Goal: Check status: Check status

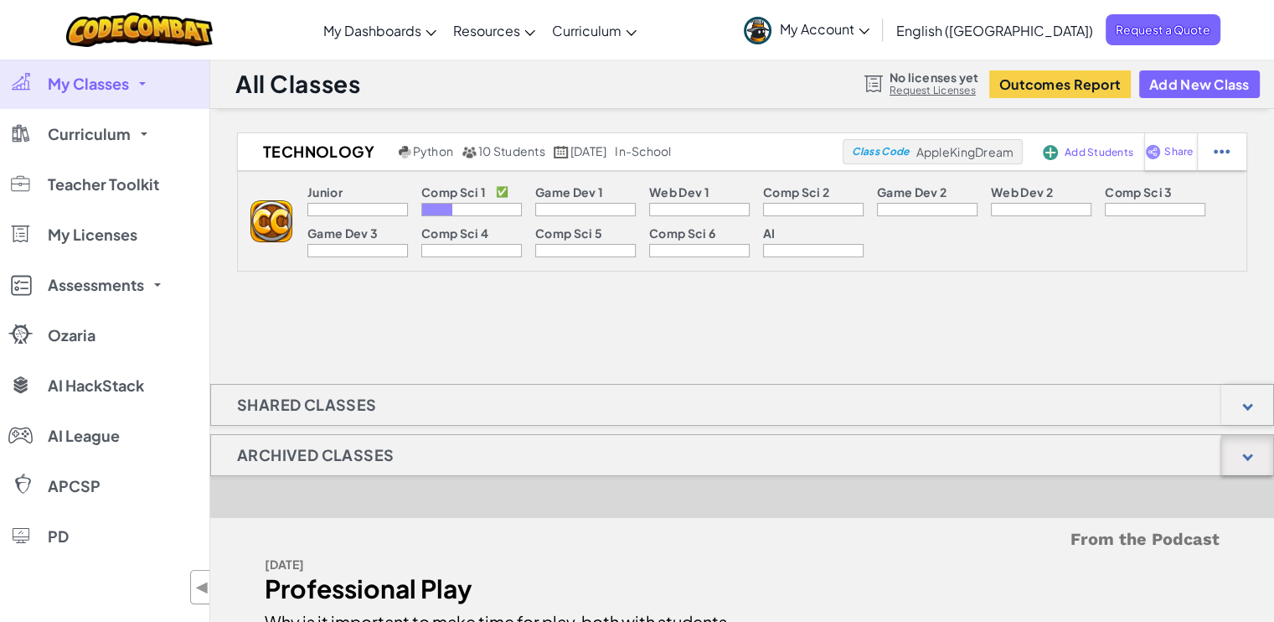
click at [1246, 462] on div at bounding box center [1248, 455] width 52 height 40
click at [1246, 411] on div at bounding box center [1248, 405] width 52 height 40
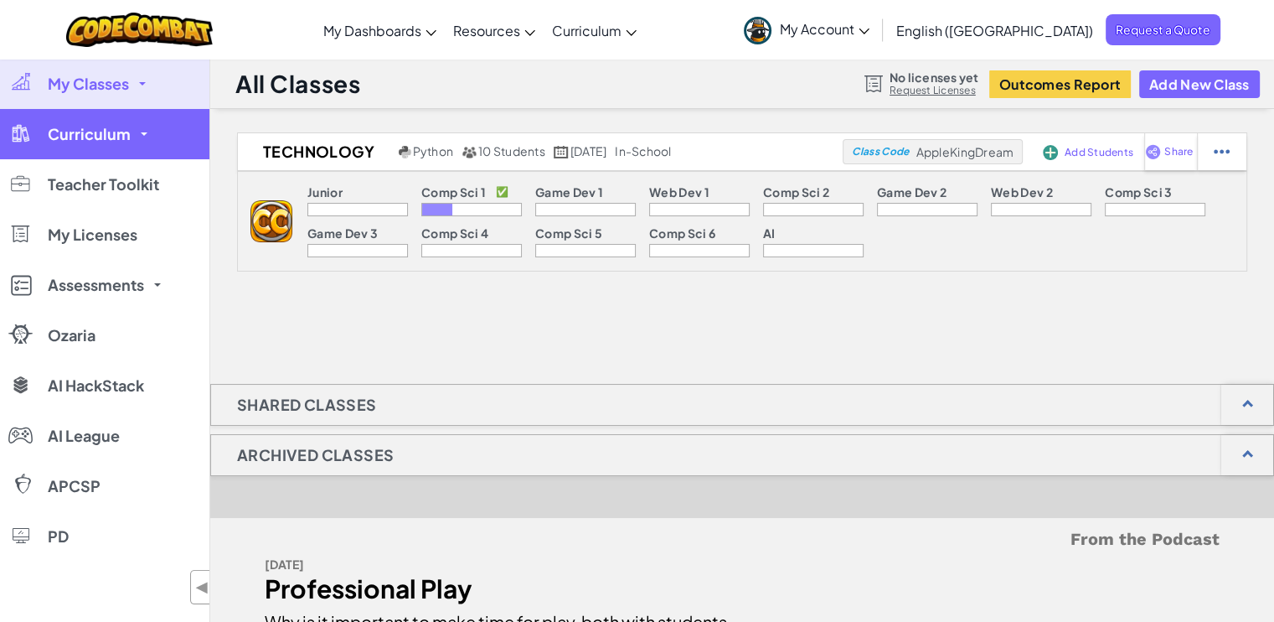
click at [136, 137] on link "Curriculum" at bounding box center [104, 134] width 209 height 50
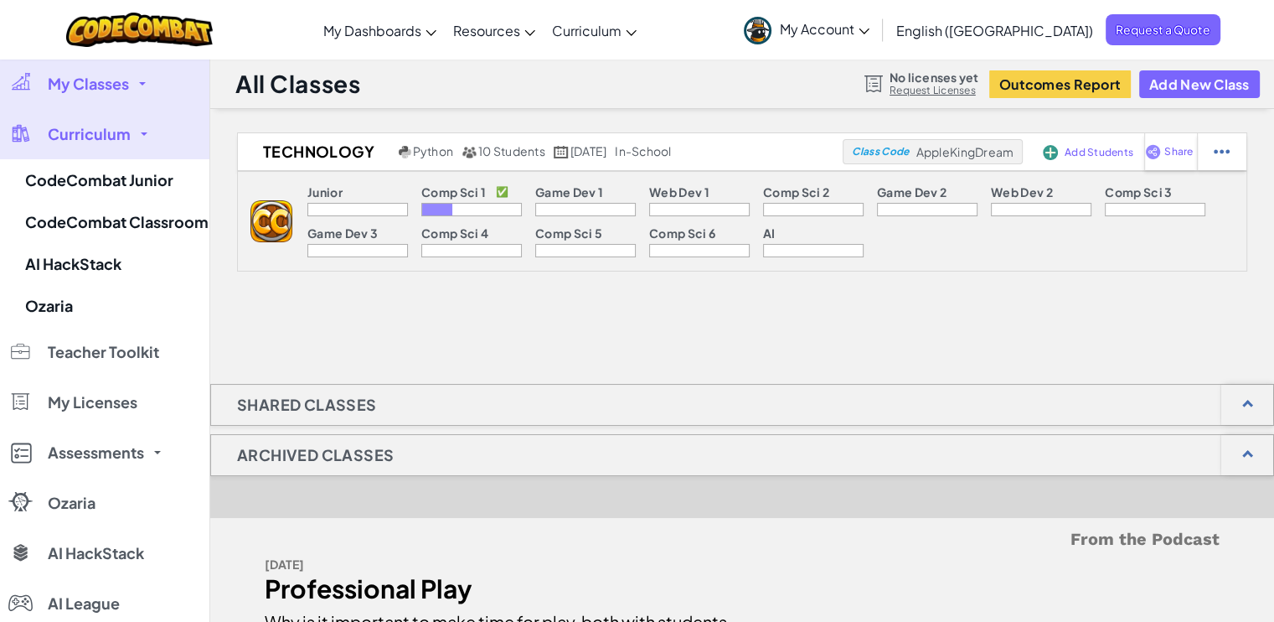
click at [144, 85] on span at bounding box center [142, 83] width 7 height 3
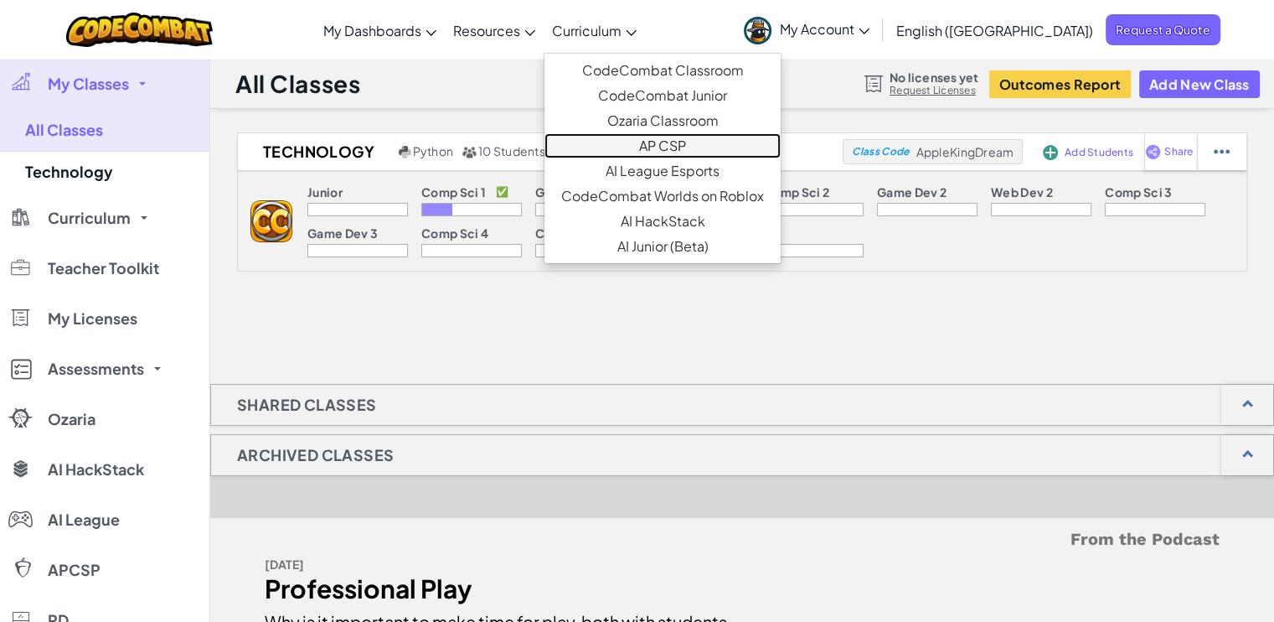
click at [722, 143] on link "AP CSP" at bounding box center [663, 145] width 236 height 25
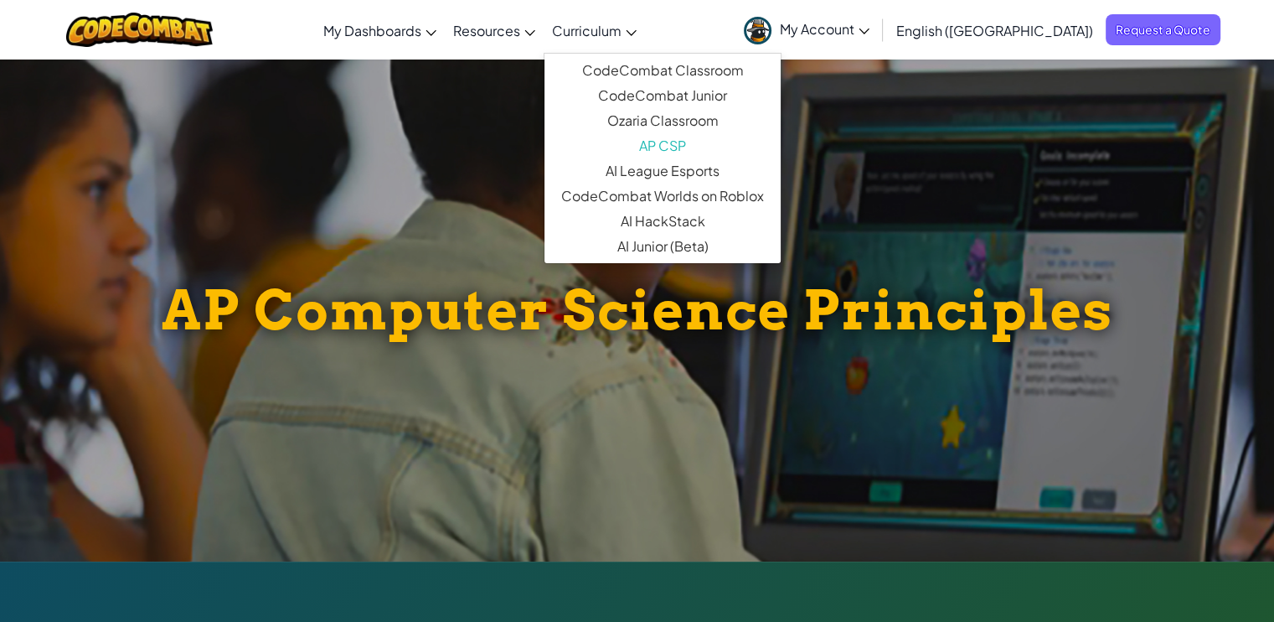
click at [637, 31] on icon at bounding box center [632, 33] width 10 height 6
click at [704, 65] on link "CodeCombat Classroom" at bounding box center [663, 70] width 236 height 25
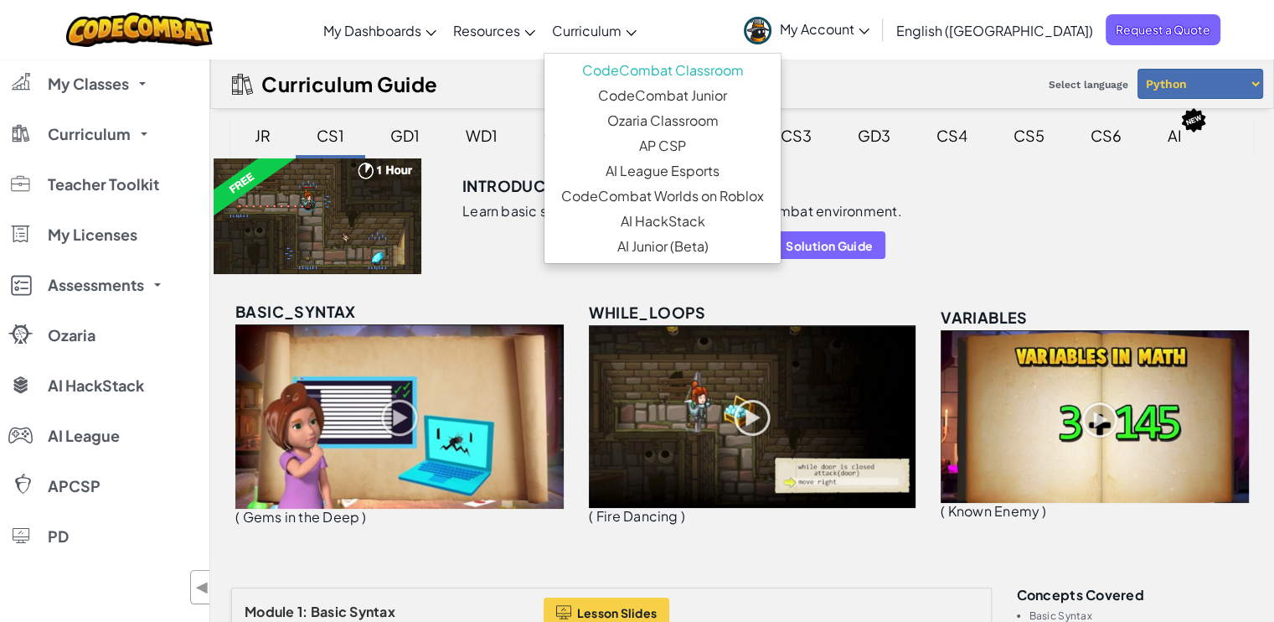
click at [637, 30] on icon at bounding box center [631, 33] width 11 height 6
click at [736, 65] on link "CodeCombat Classroom" at bounding box center [663, 70] width 236 height 25
click at [524, 271] on div "Introduction to Computer Science Learn basic syntax, while loops, and the CodeC…" at bounding box center [707, 216] width 515 height 116
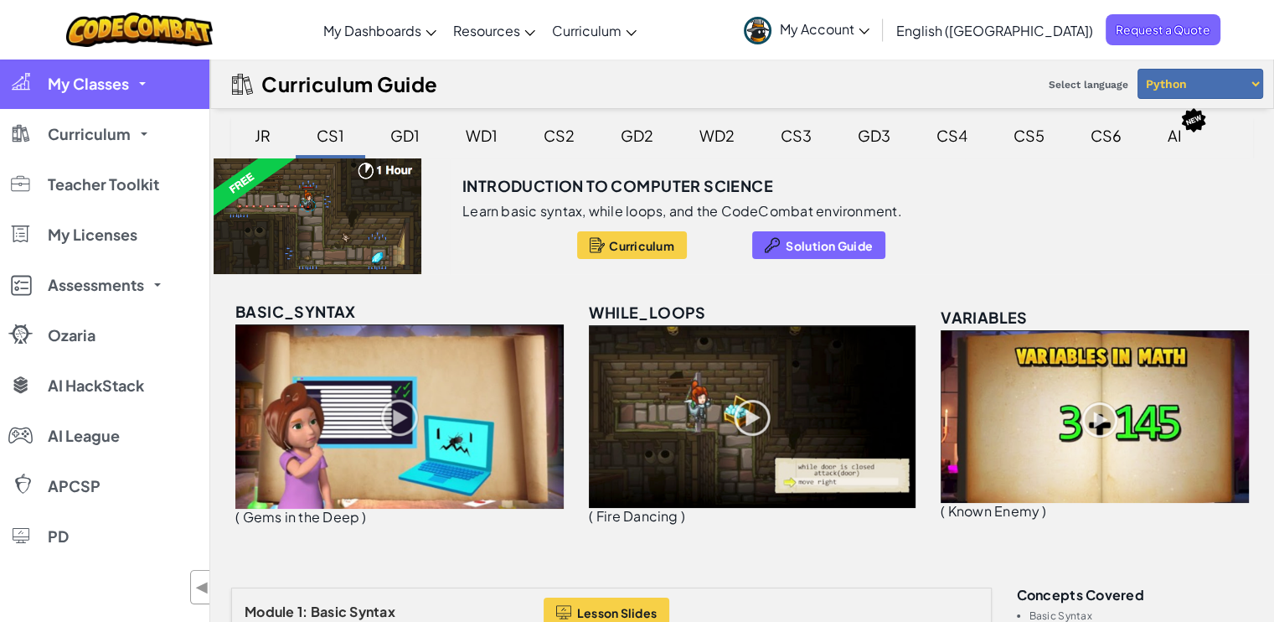
click at [139, 83] on span at bounding box center [142, 83] width 7 height 3
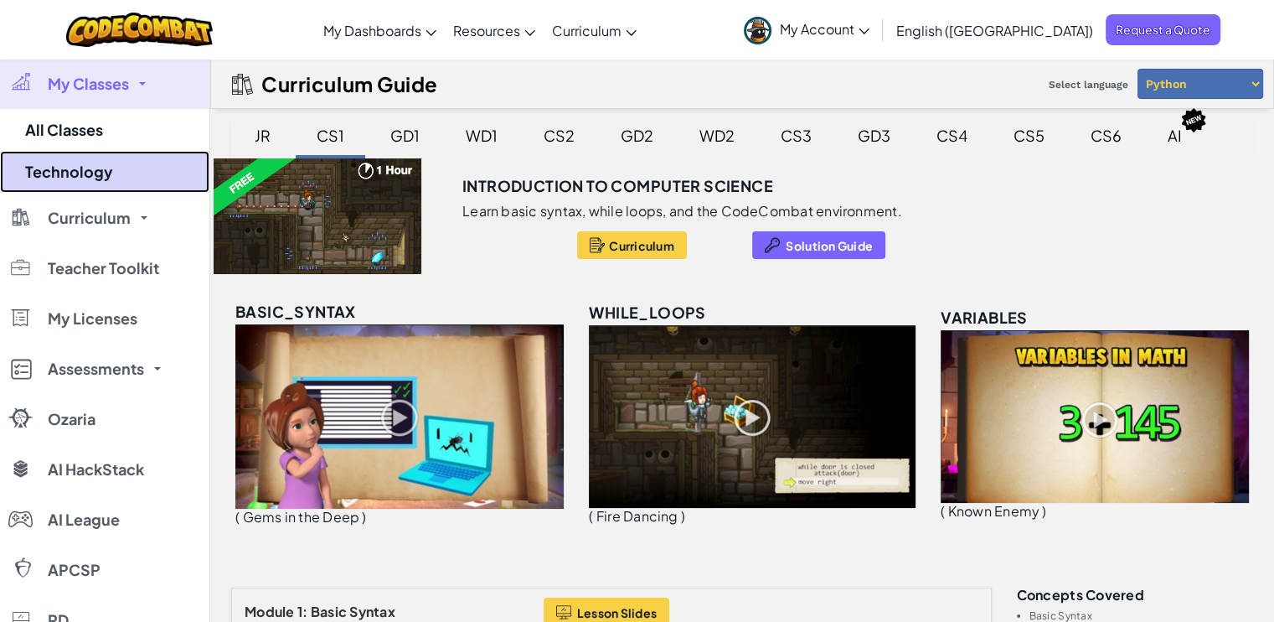
click at [73, 174] on link "Technology" at bounding box center [104, 172] width 209 height 42
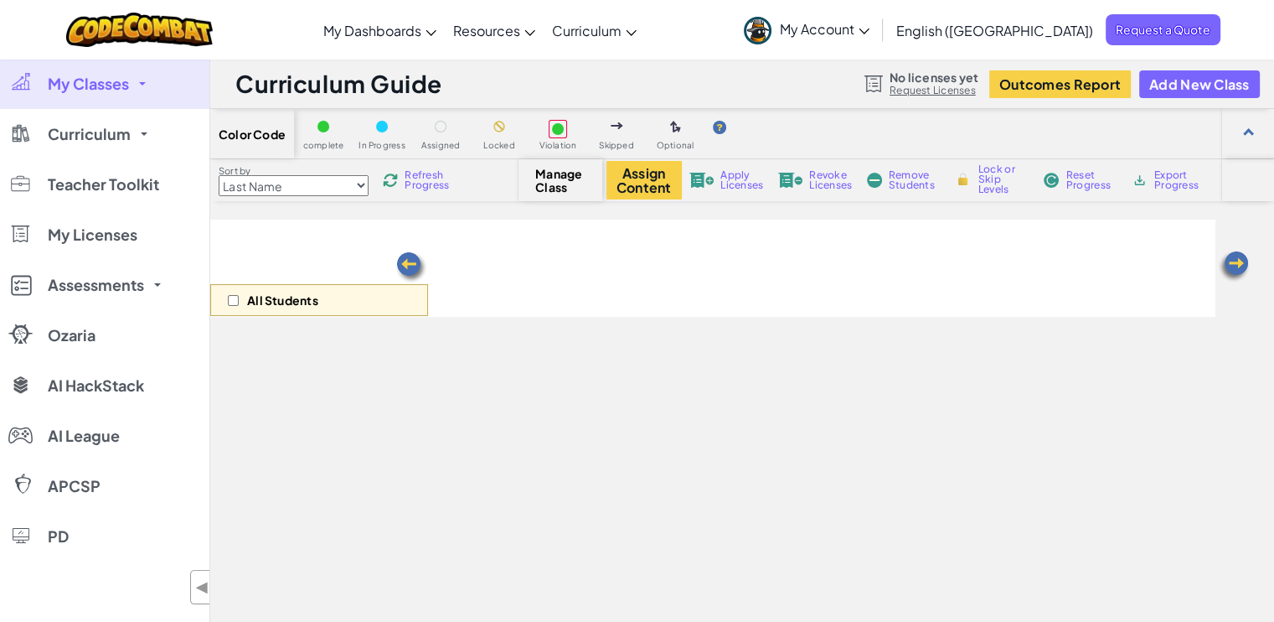
select select "560f1a9f22961295f9427742"
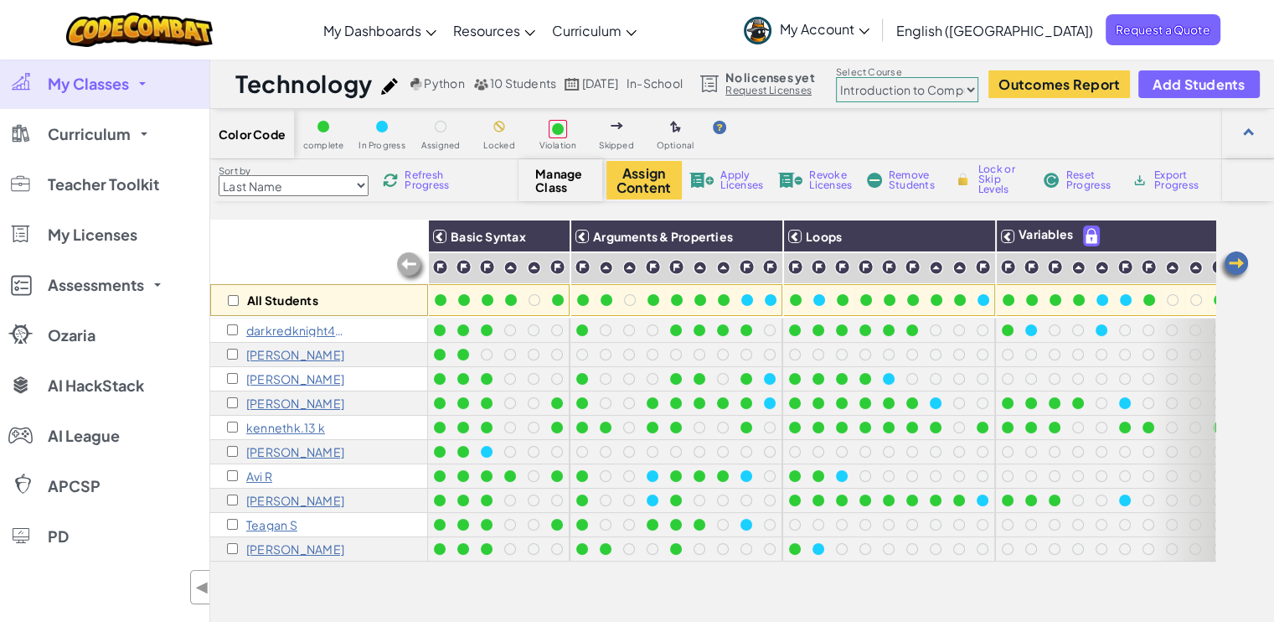
click at [435, 185] on span "Refresh Progress" at bounding box center [431, 180] width 52 height 20
click at [1077, 180] on span "Reset Progress" at bounding box center [1092, 180] width 50 height 20
